Goal: Task Accomplishment & Management: Complete application form

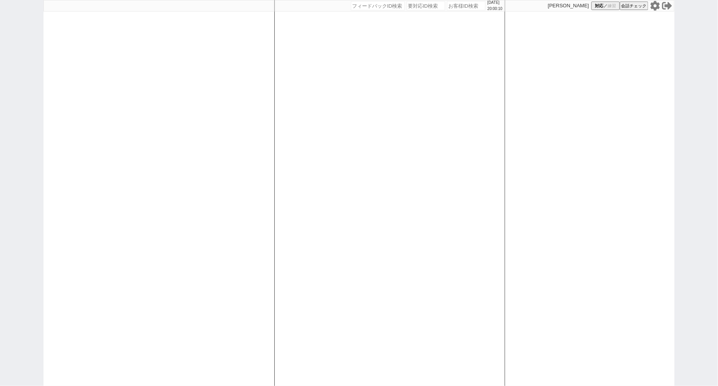
select select "100"
select select "3"
select select
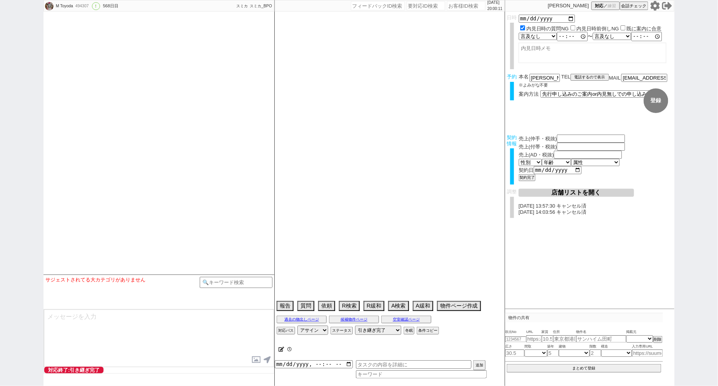
type textarea "[PERSON_NAME]対応　リビング15畳 @@先行/内見なし申し込みの場合はクライアントがお客様と事前打ち合わせするので、日程が取れたら打ち合わせの日付…"
select select "[DATE]"
select select "3"
select select "37"
select select "7"
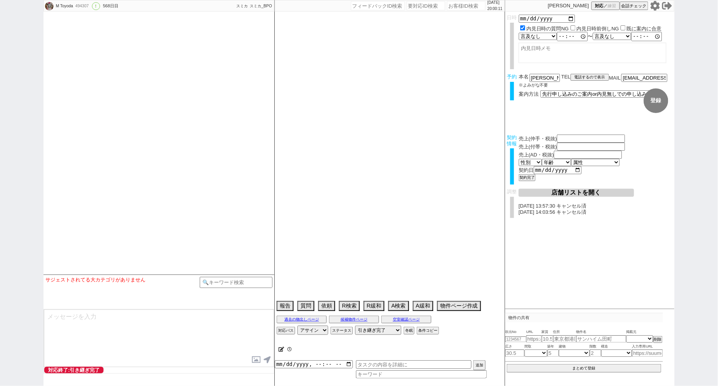
select select "14"
select select "485"
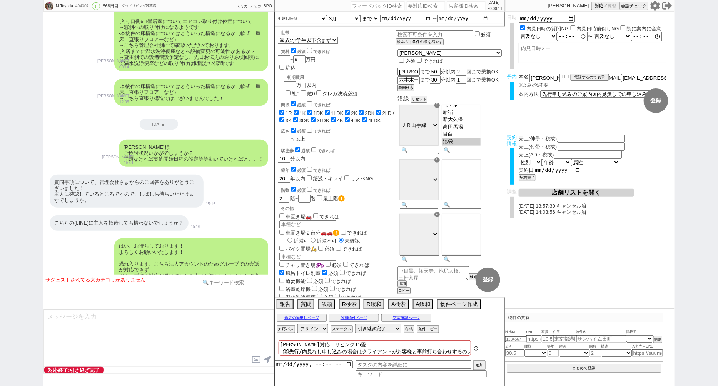
scroll to position [113, 0]
click at [653, 7] on icon at bounding box center [655, 6] width 9 height 10
